Goal: Navigation & Orientation: Find specific page/section

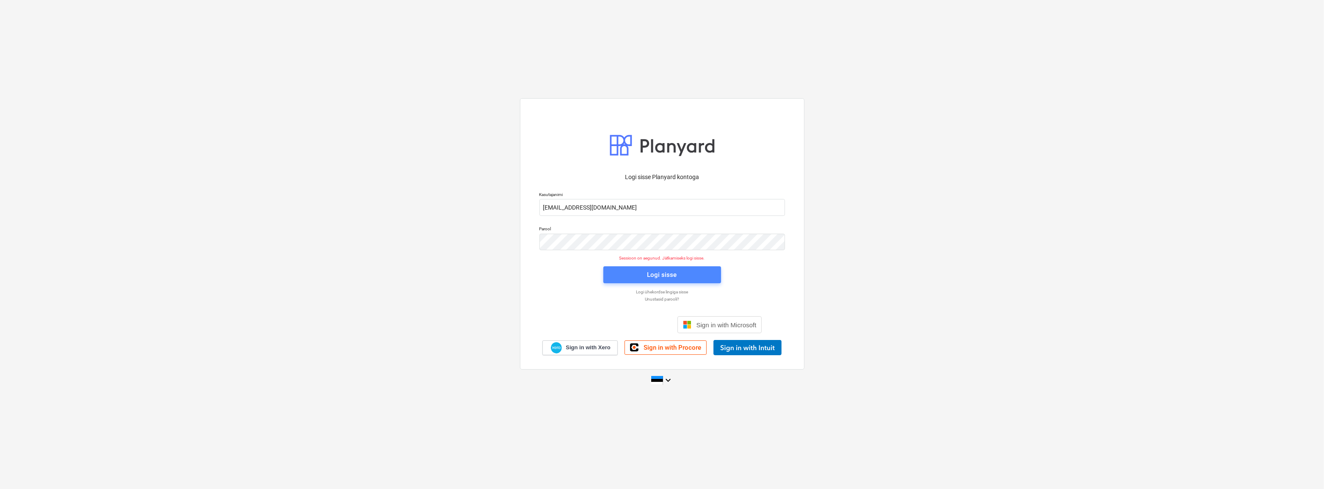
click at [653, 279] on div "Logi sisse" at bounding box center [663, 274] width 30 height 11
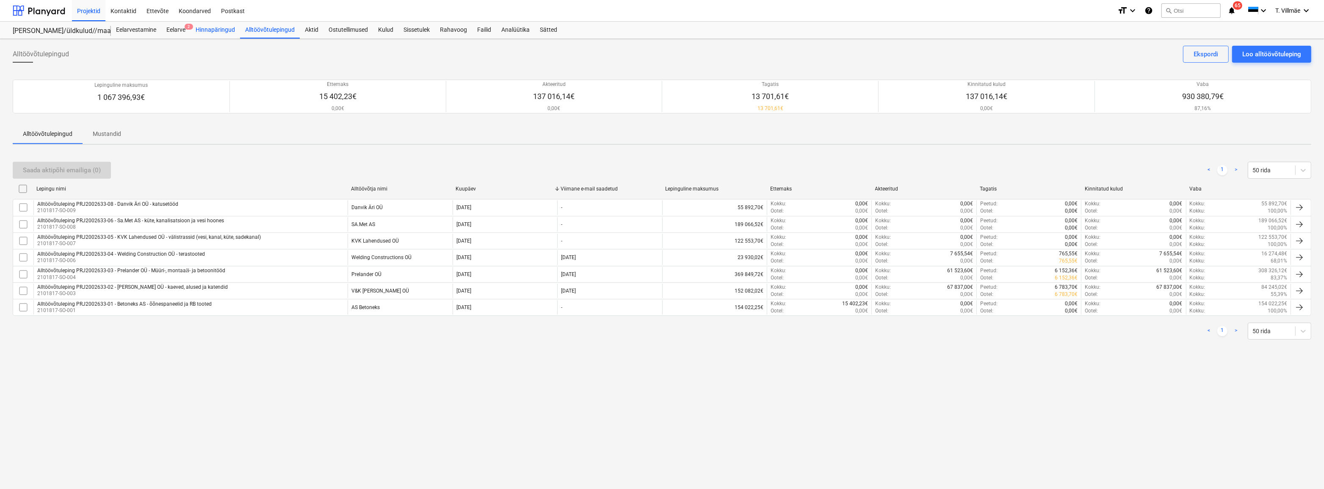
click at [197, 25] on div "Hinnapäringud" at bounding box center [216, 30] width 50 height 17
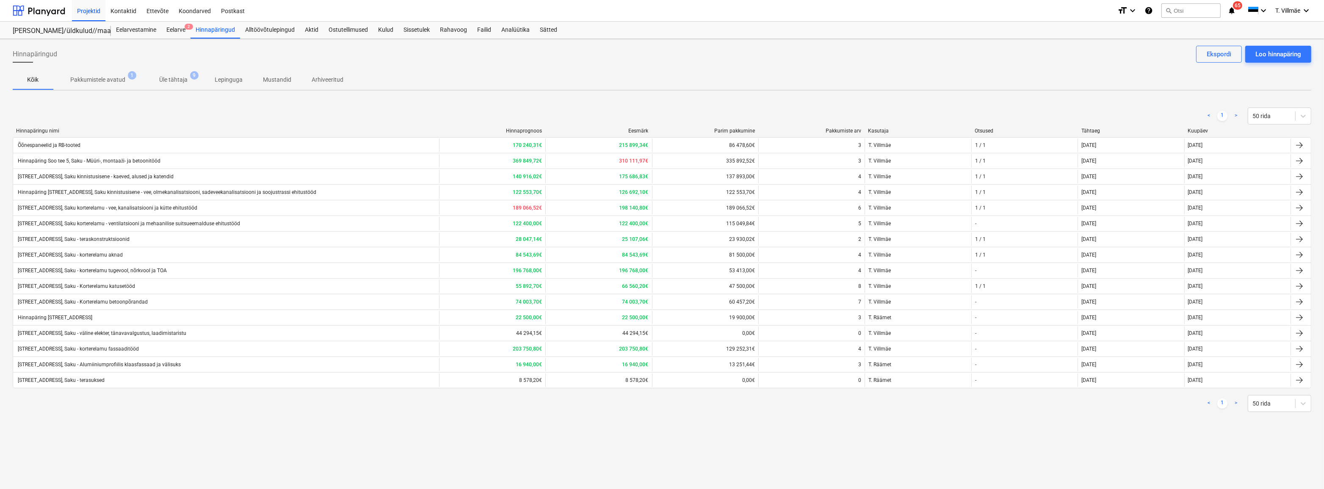
click at [453, 436] on div "Hinnapäringud Loo hinnapäring Ekspordi Kõik Pakkumistele avatud 1 Üle tähtaja 9…" at bounding box center [662, 264] width 1324 height 450
click at [97, 12] on div "Projektid" at bounding box center [88, 11] width 33 height 22
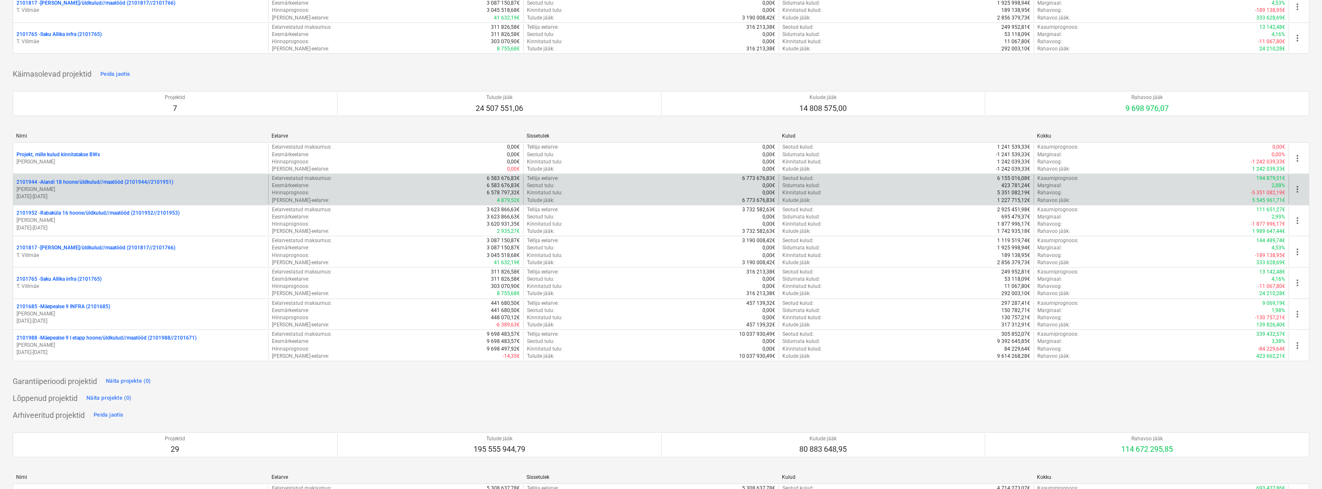
scroll to position [154, 0]
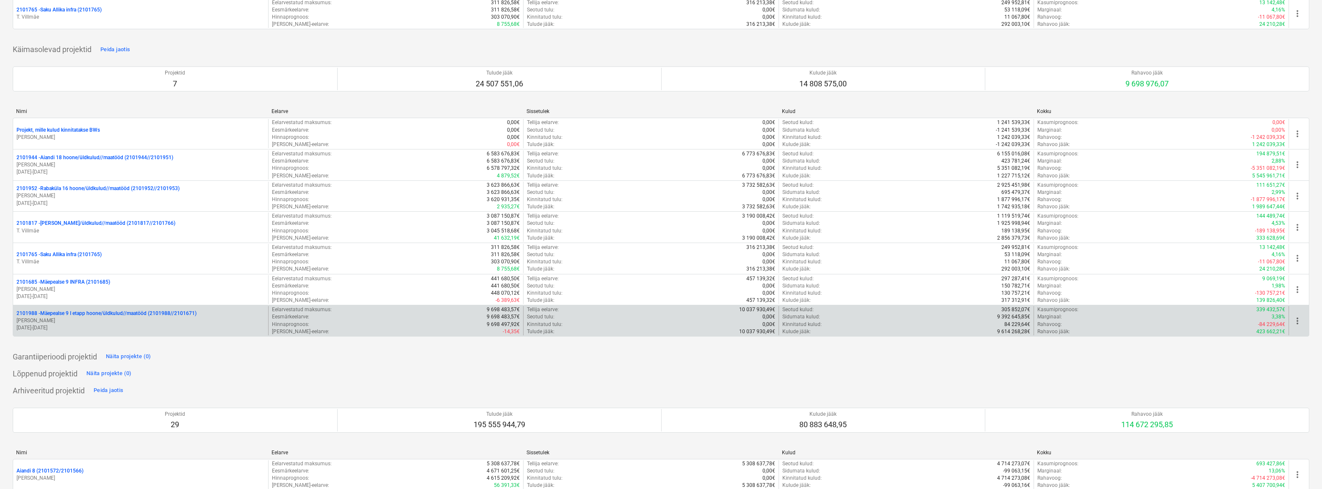
click at [84, 312] on p "2101988 - Mäepealse 9 I etapp hoone/üldkulud//maatööd (2101988//2101671)" at bounding box center [107, 313] width 180 height 7
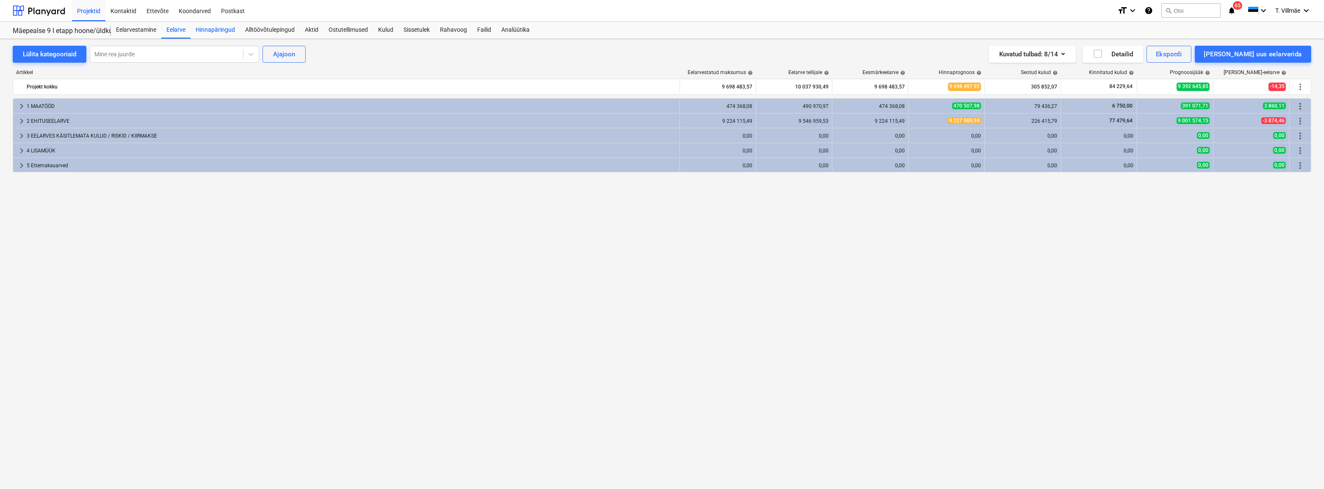
click at [216, 33] on div "Hinnapäringud" at bounding box center [216, 30] width 50 height 17
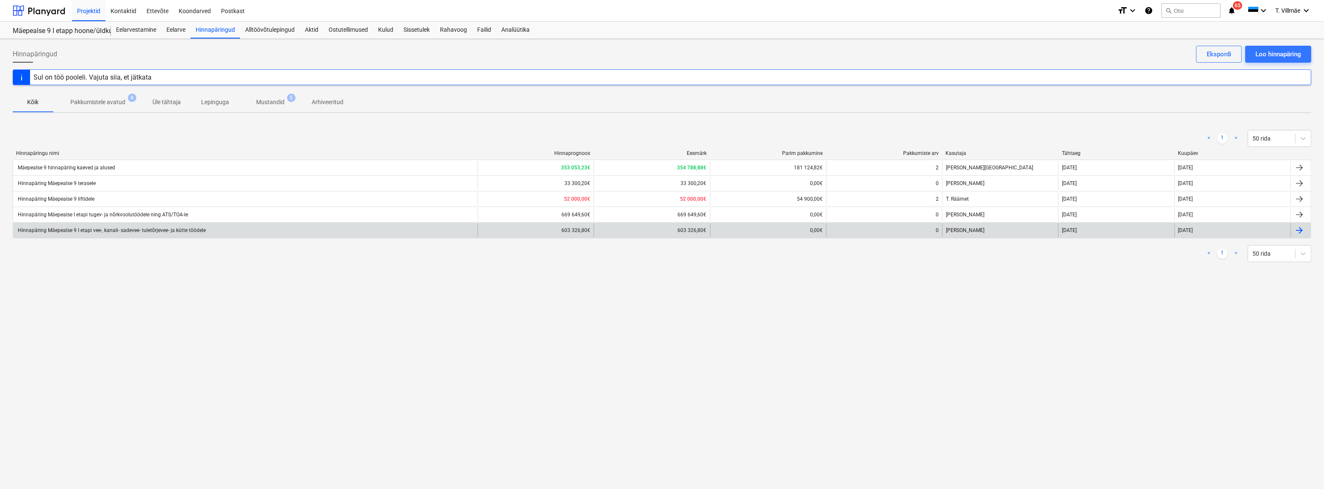
click at [147, 234] on div "Hinnapäring Mäepealse 9 I etapi vee-, kanali- sadevee- tuletõrjevee- ja kütte t…" at bounding box center [245, 231] width 465 height 14
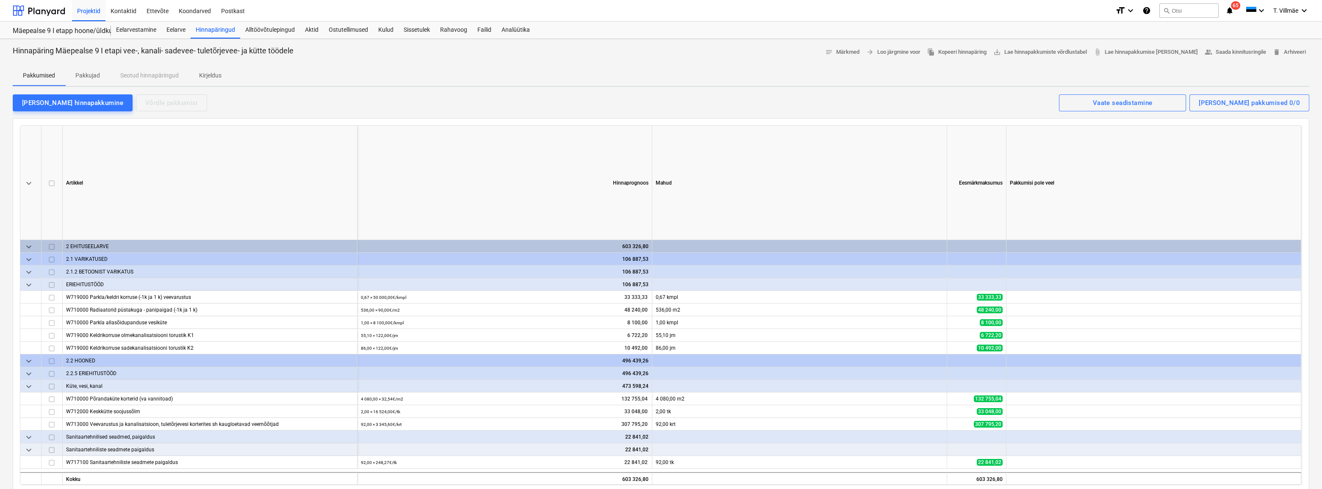
click at [95, 80] on p "Pakkujad" at bounding box center [87, 75] width 25 height 9
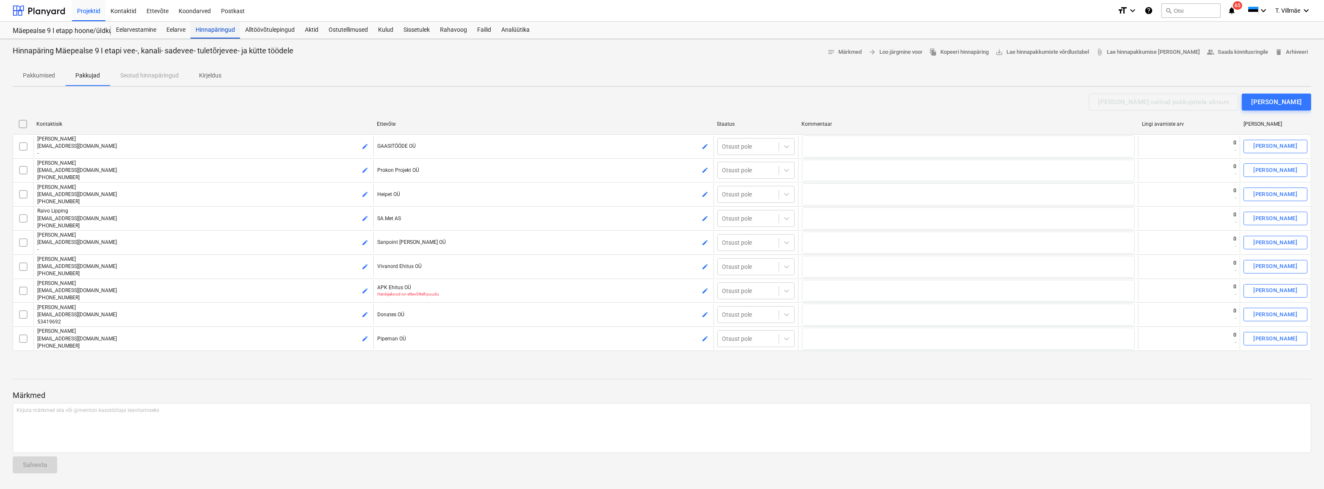
click at [201, 30] on div "Hinnapäringud" at bounding box center [216, 30] width 50 height 17
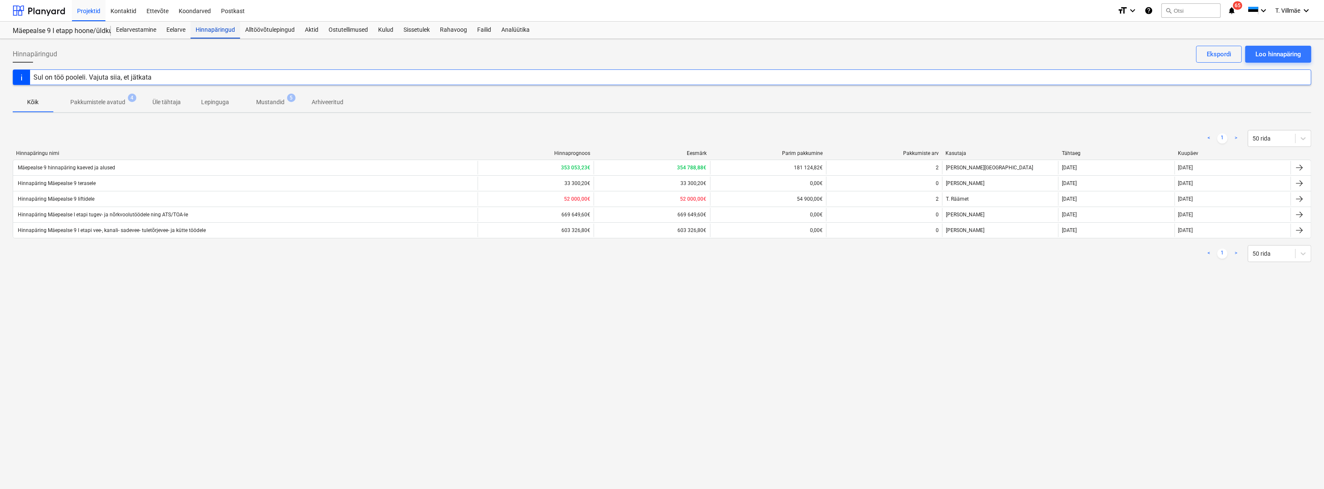
click at [201, 33] on div "Hinnapäringud" at bounding box center [216, 30] width 50 height 17
click at [93, 9] on div "Projektid" at bounding box center [88, 11] width 33 height 22
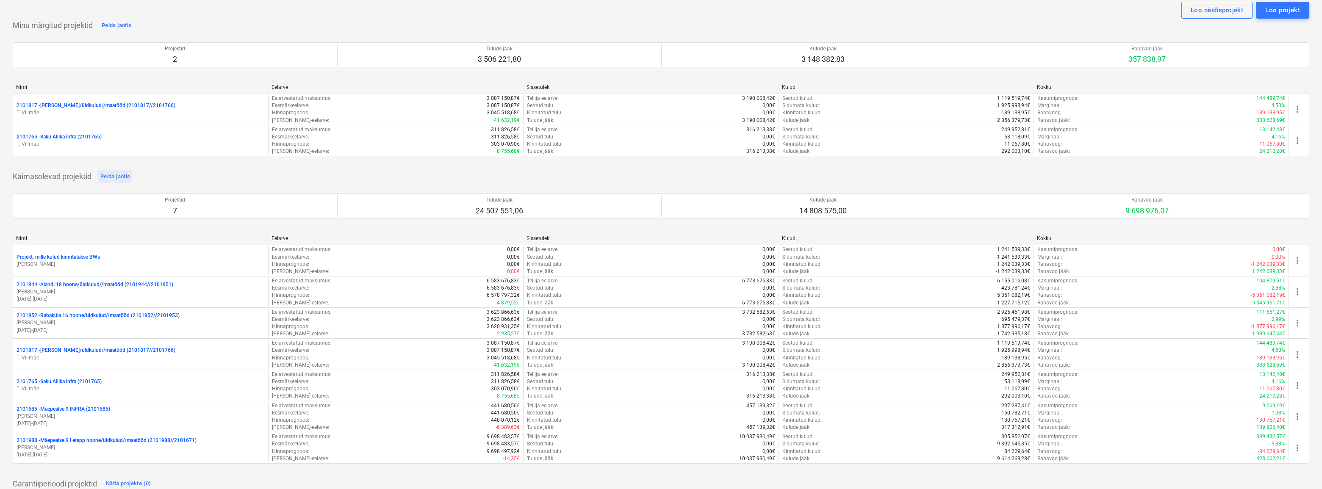
scroll to position [38, 0]
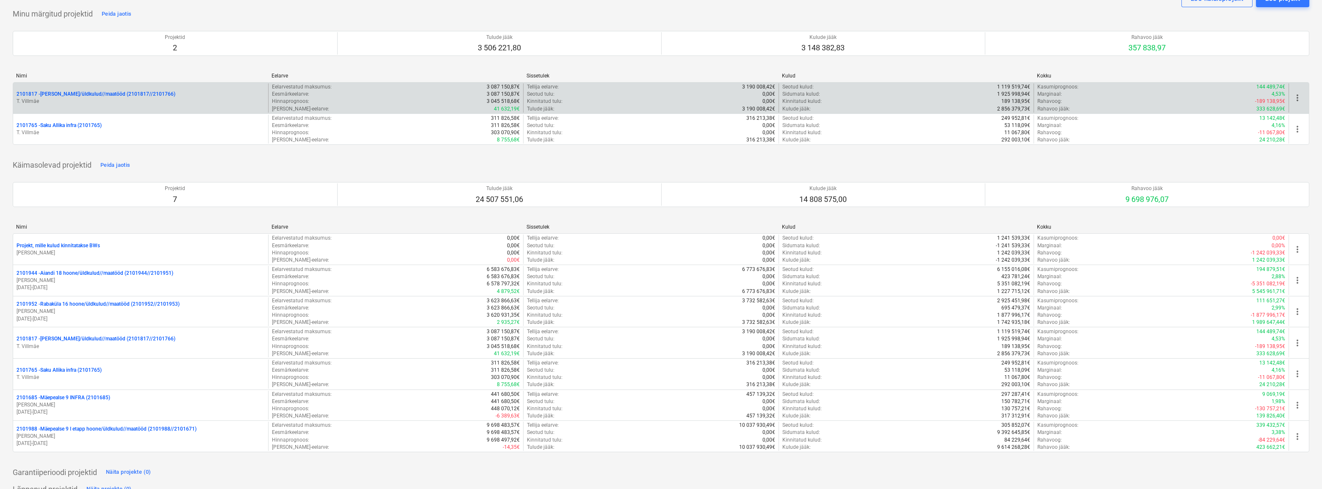
click at [81, 92] on p "2101817 - [PERSON_NAME]/üldkulud//maatööd (2101817//2101766)" at bounding box center [96, 94] width 159 height 7
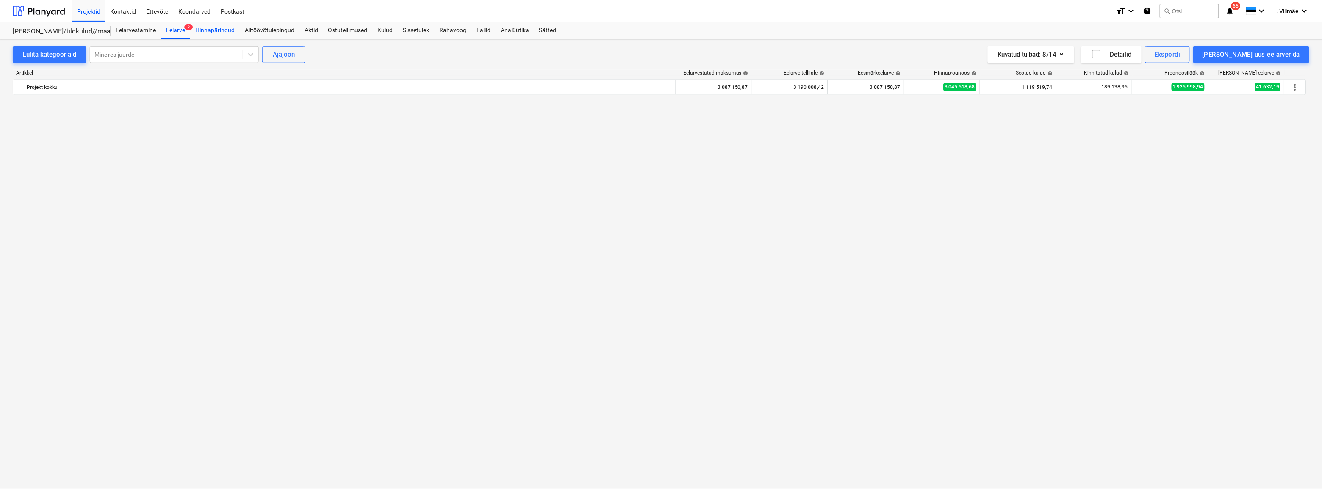
scroll to position [2432, 0]
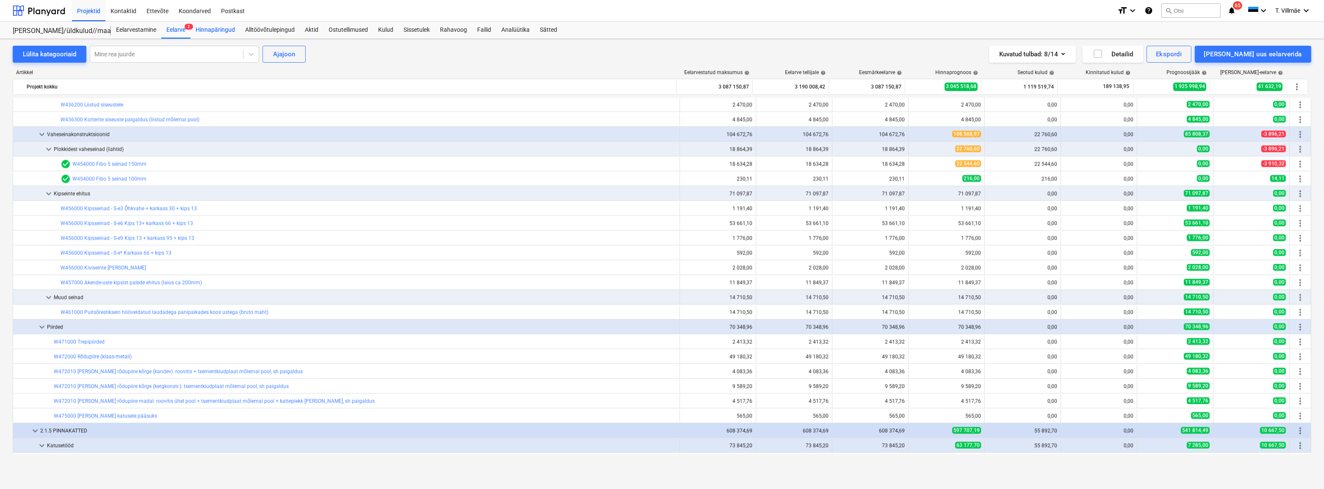
click at [216, 31] on div "Hinnapäringud" at bounding box center [216, 30] width 50 height 17
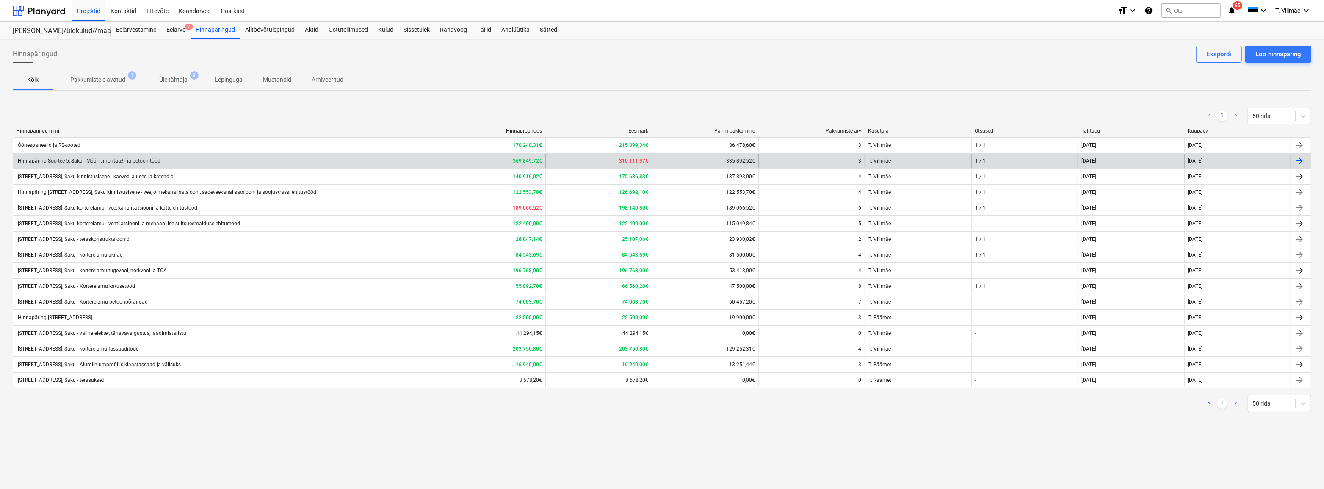
click at [78, 161] on div "Hinnapäring Soo tee 5, Saku - Müüri-, montaaži- ja betoonitööd" at bounding box center [89, 161] width 144 height 6
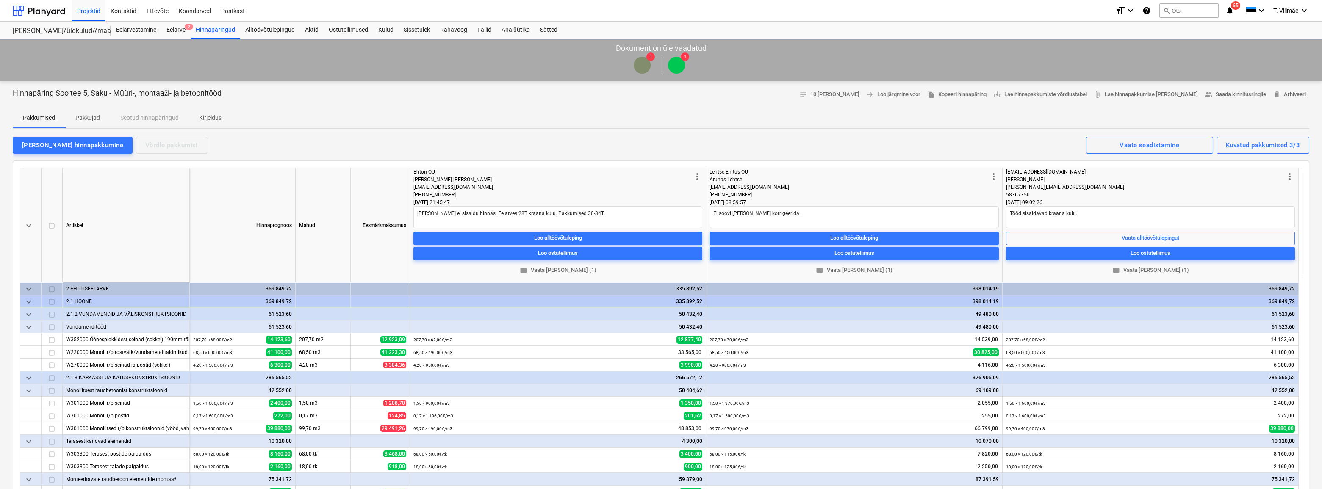
type textarea "x"
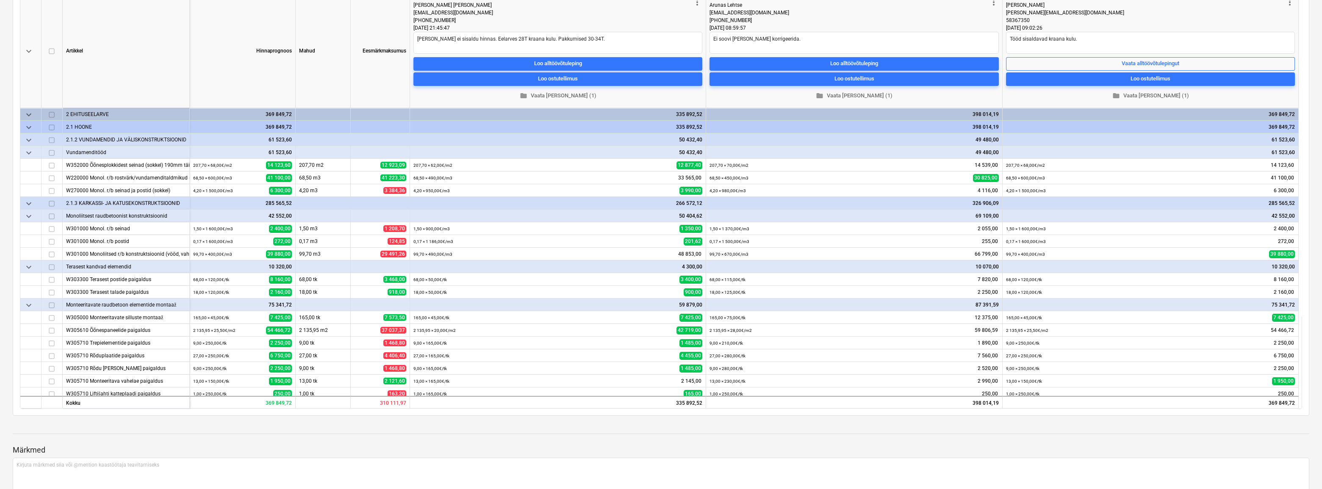
scroll to position [192, 0]
